Goal: Navigation & Orientation: Find specific page/section

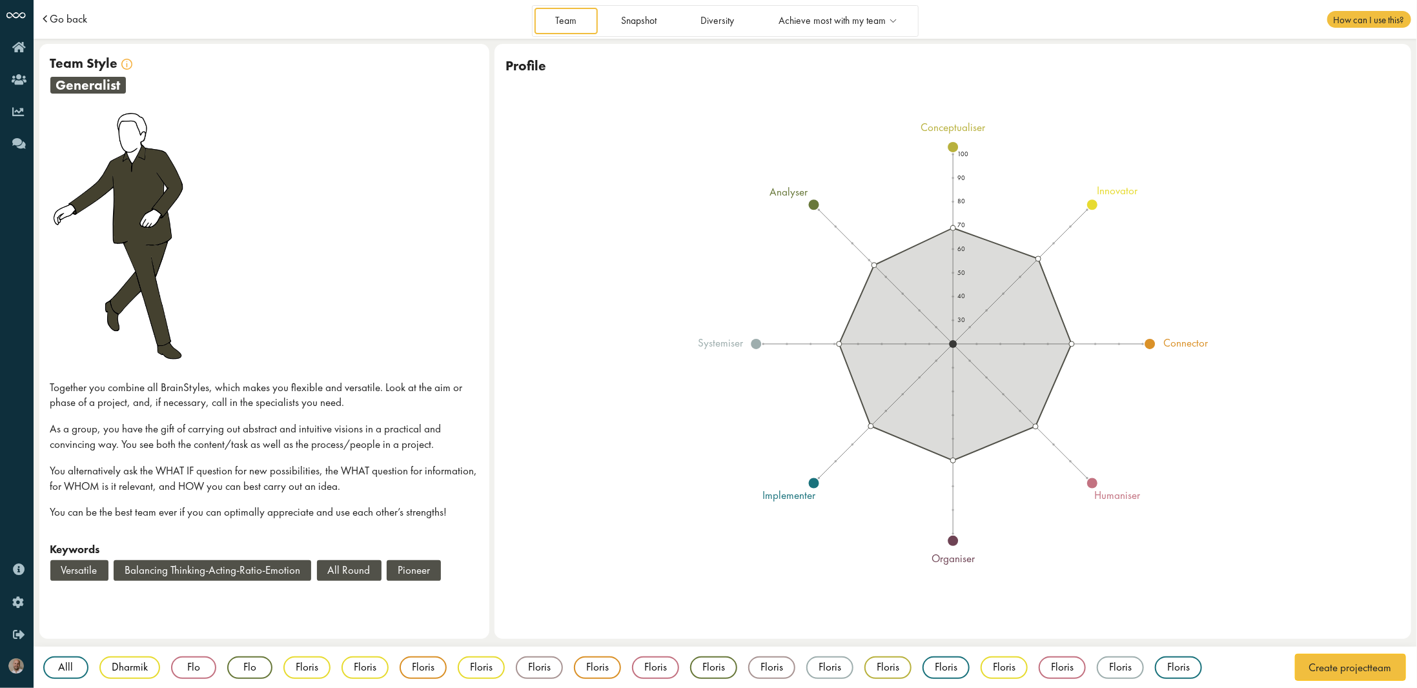
click at [63, 16] on span "Go back" at bounding box center [68, 19] width 37 height 11
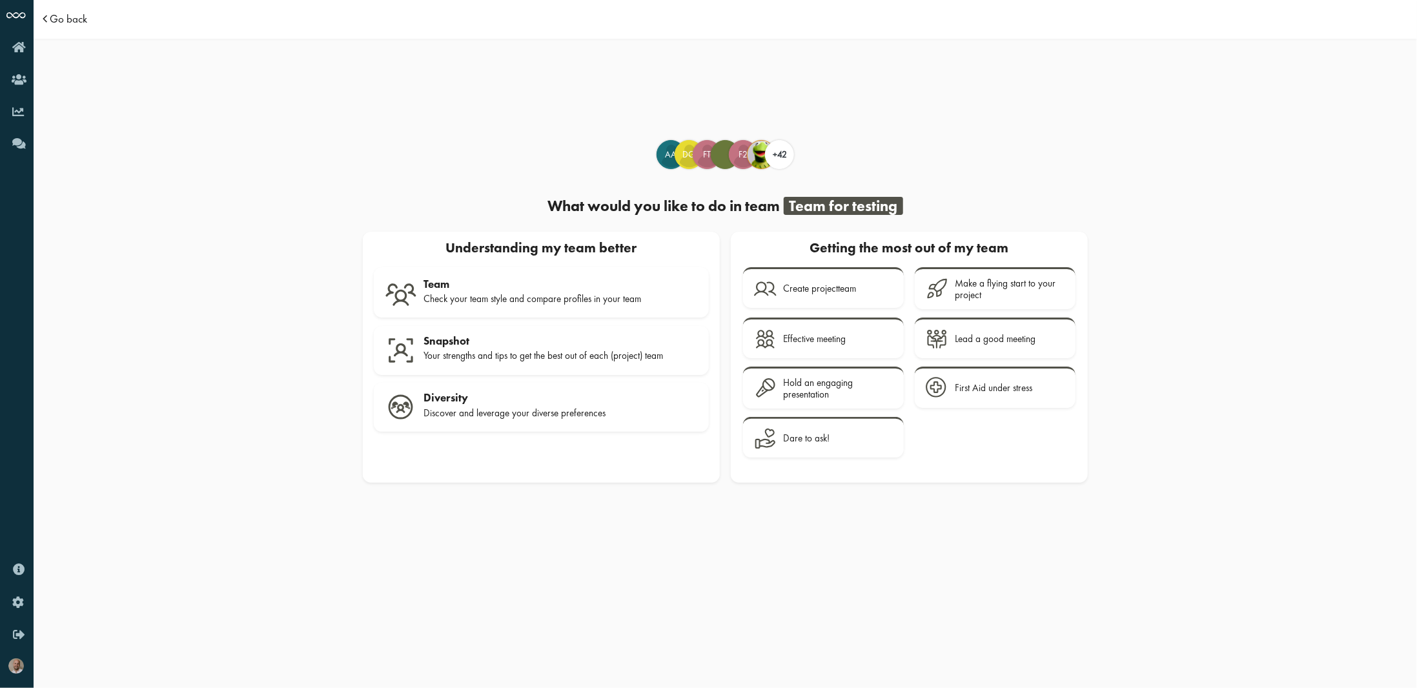
click at [57, 17] on span "Go back" at bounding box center [68, 19] width 37 height 11
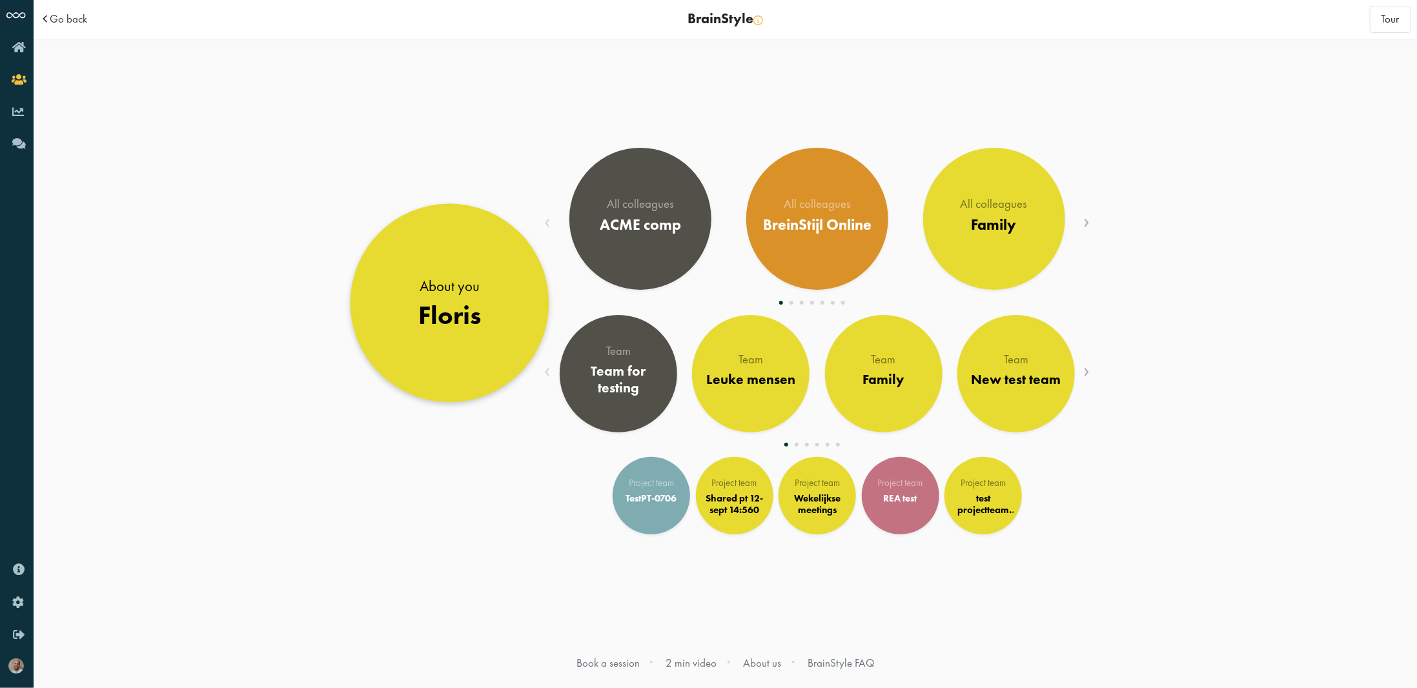
click at [458, 310] on div "Floris" at bounding box center [449, 314] width 63 height 31
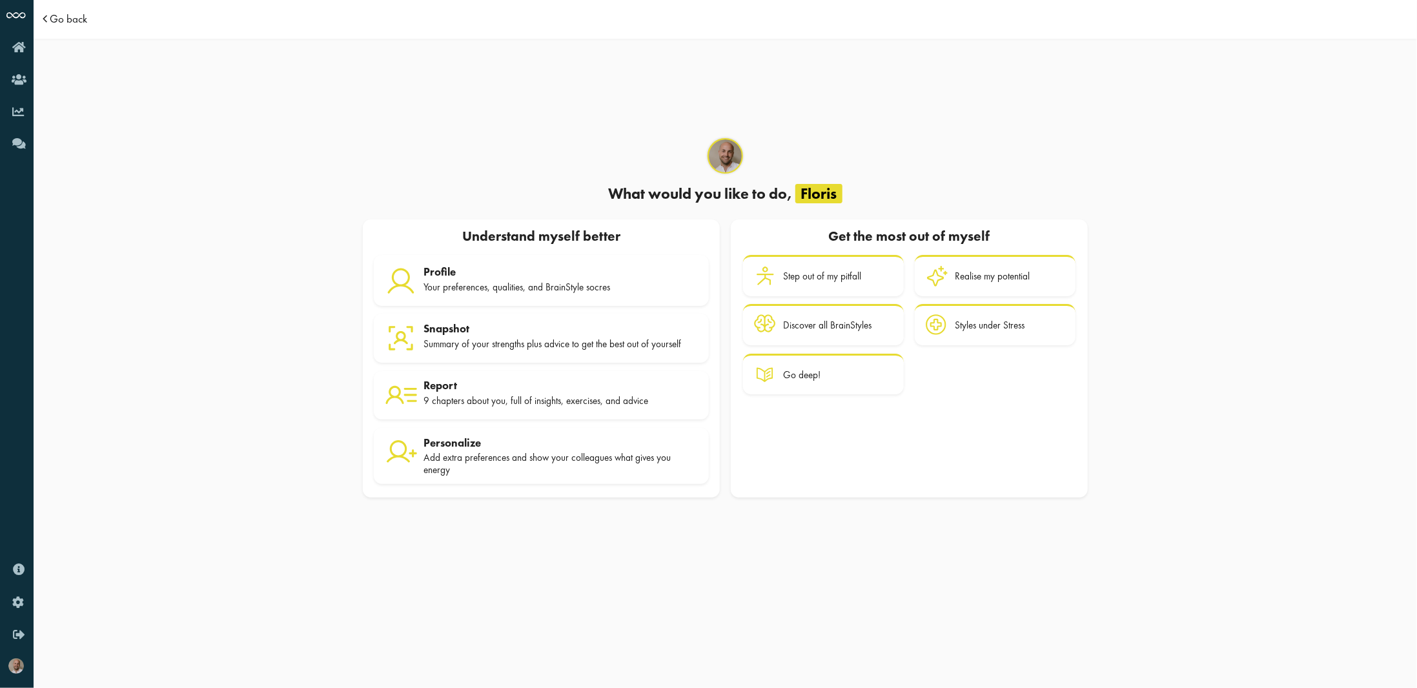
click at [63, 19] on span "Go back" at bounding box center [68, 19] width 37 height 11
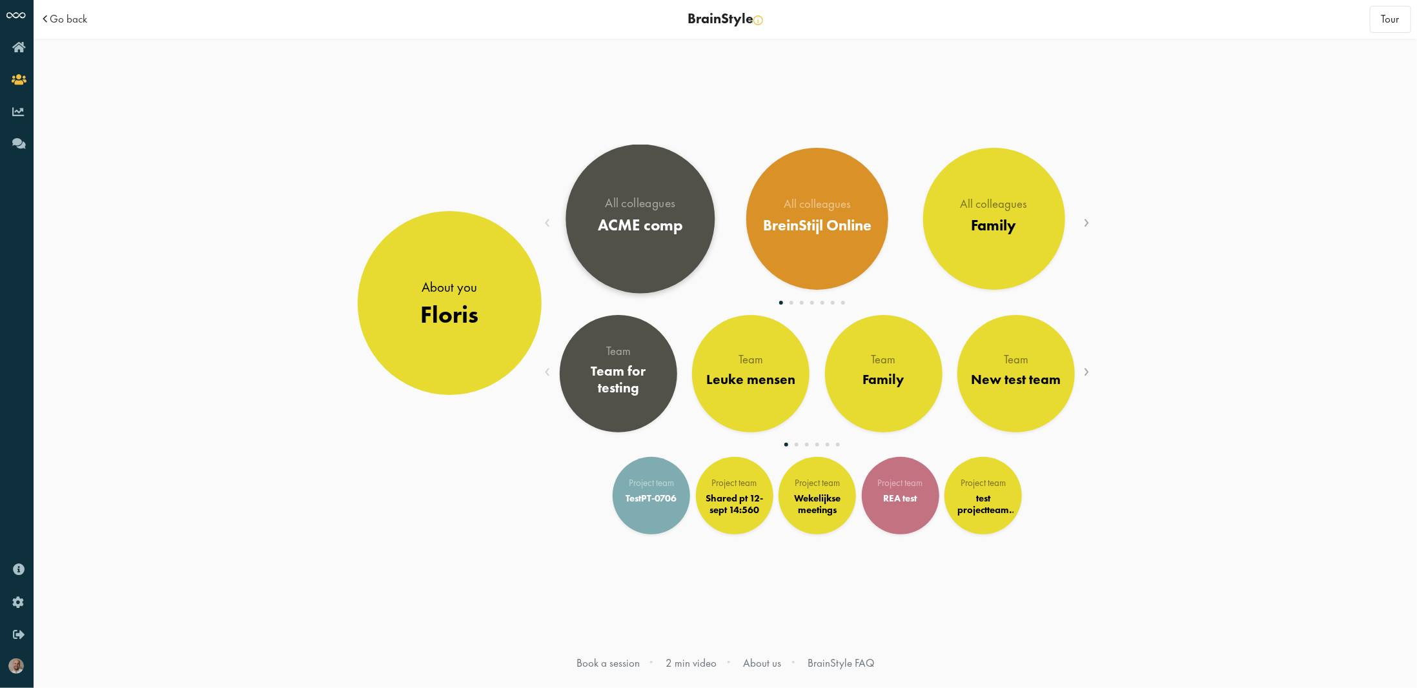
click at [614, 207] on div "All colleagues" at bounding box center [640, 203] width 85 height 13
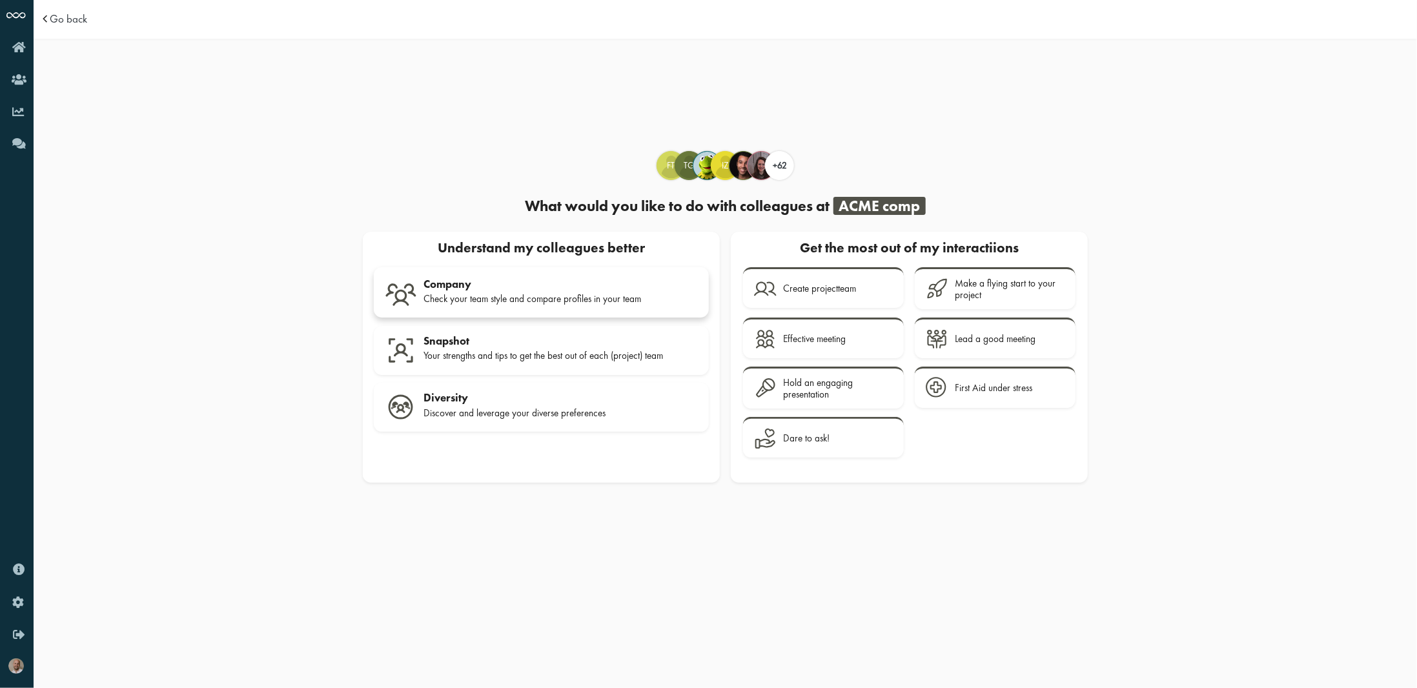
click at [416, 292] on icon at bounding box center [401, 294] width 32 height 32
